Goal: Information Seeking & Learning: Learn about a topic

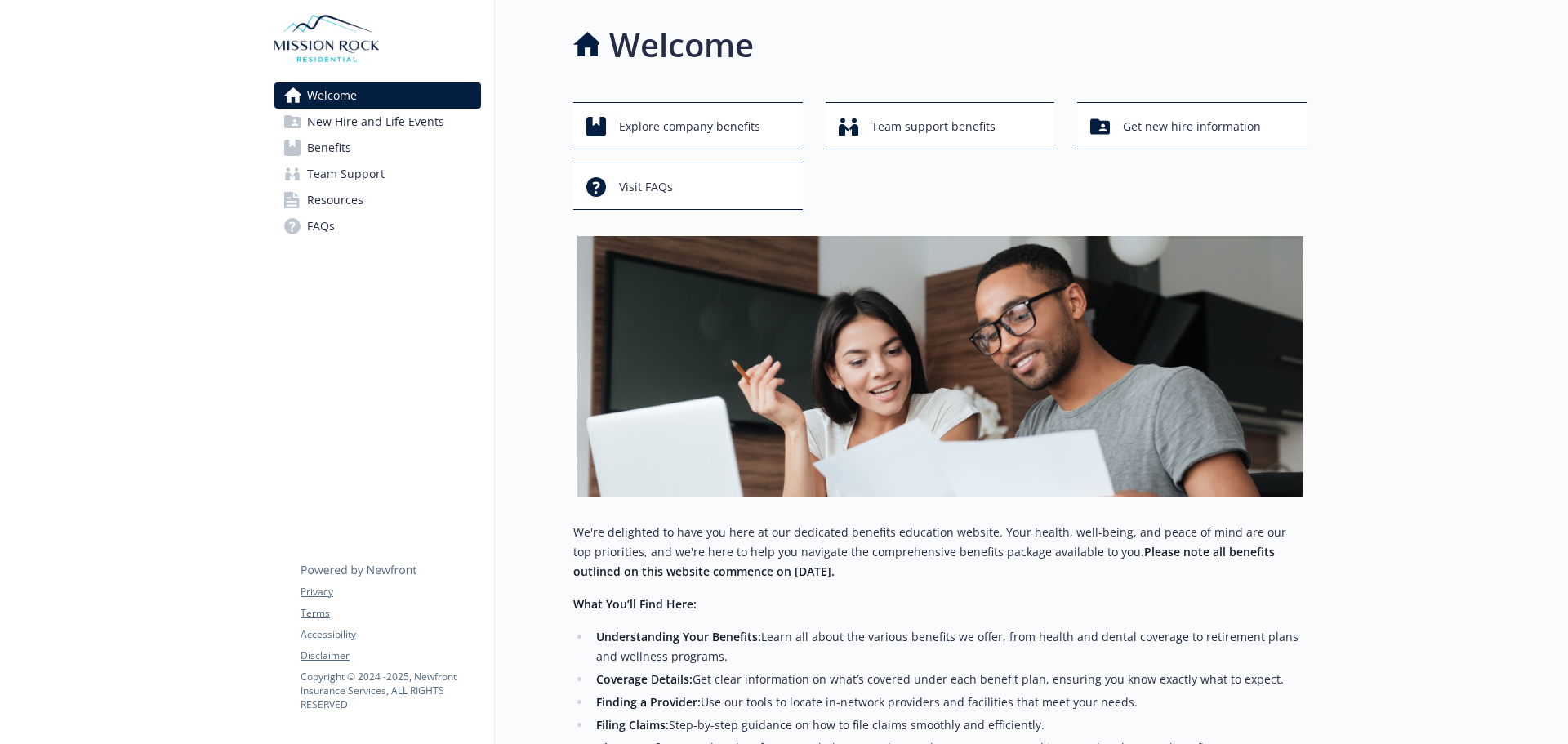
click at [417, 127] on span "New Hire and Life Events" at bounding box center [376, 121] width 137 height 26
